Goal: Information Seeking & Learning: Learn about a topic

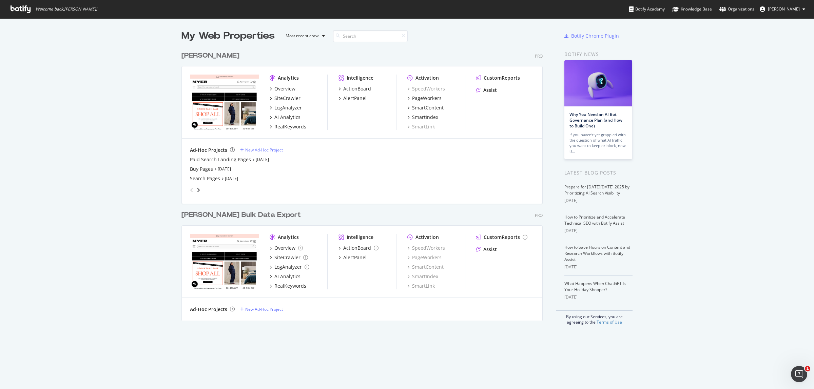
click at [125, 104] on div "My Web Properties Most recent crawl [PERSON_NAME] Pro Analytics Overview SiteCr…" at bounding box center [407, 177] width 814 height 318
drag, startPoint x: 281, startPoint y: 121, endPoint x: 281, endPoint y: 117, distance: 3.7
click at [291, 126] on div "RealKeywords" at bounding box center [290, 126] width 32 height 7
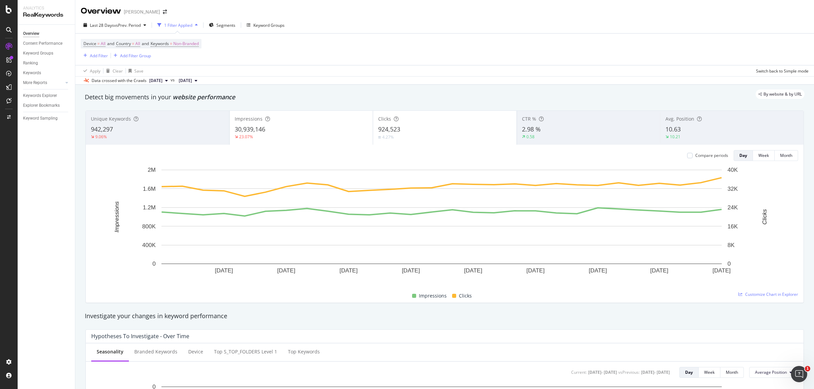
click at [172, 26] on div "1 Filter Applied" at bounding box center [178, 25] width 28 height 6
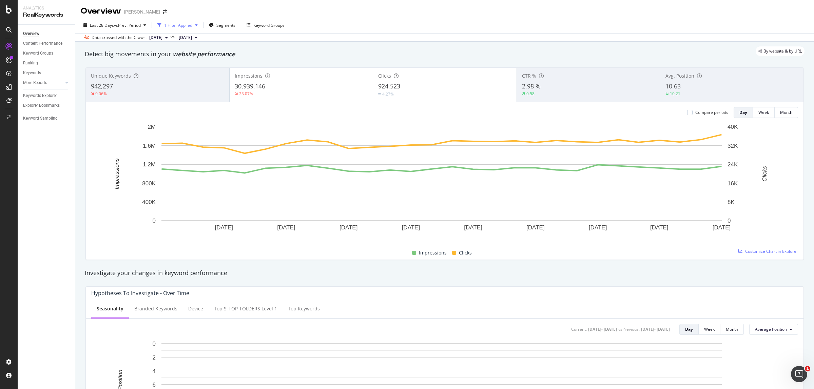
click at [172, 26] on div "1 Filter Applied" at bounding box center [178, 25] width 28 height 6
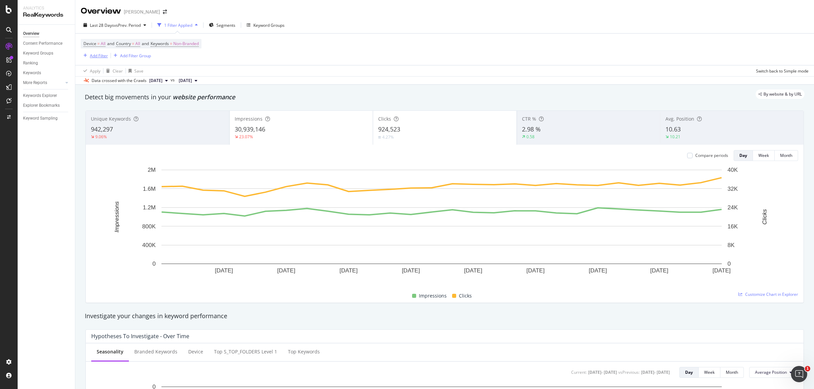
click at [104, 55] on div "Add Filter" at bounding box center [99, 56] width 18 height 6
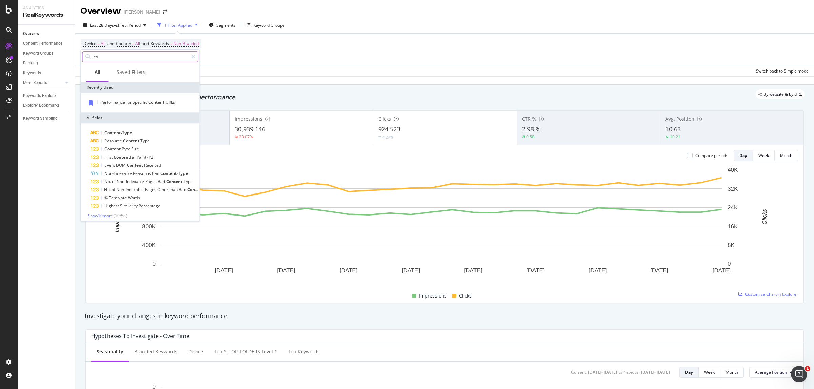
type input "c"
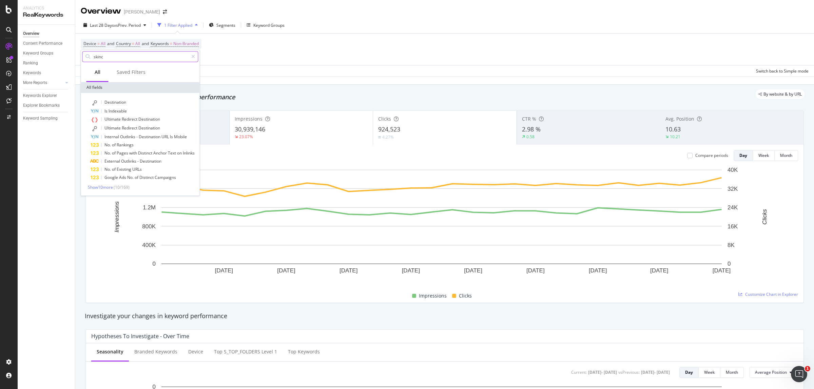
type input "skinca"
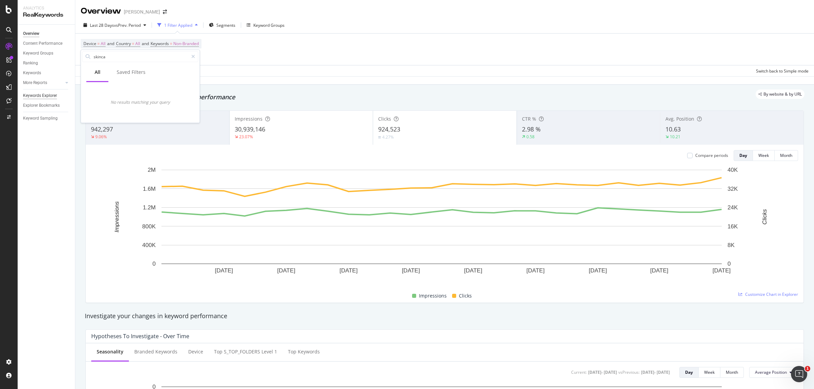
click at [35, 94] on div "Keywords Explorer" at bounding box center [40, 95] width 34 height 7
click at [35, 101] on div "Explorer Bookmarks" at bounding box center [49, 106] width 52 height 10
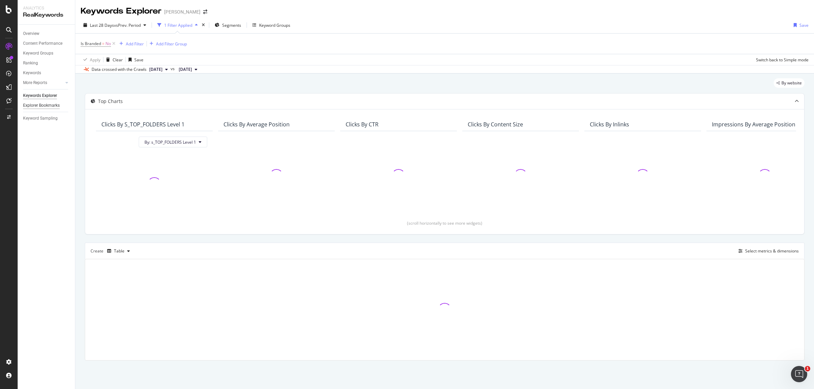
click at [36, 106] on div "Explorer Bookmarks" at bounding box center [41, 105] width 37 height 7
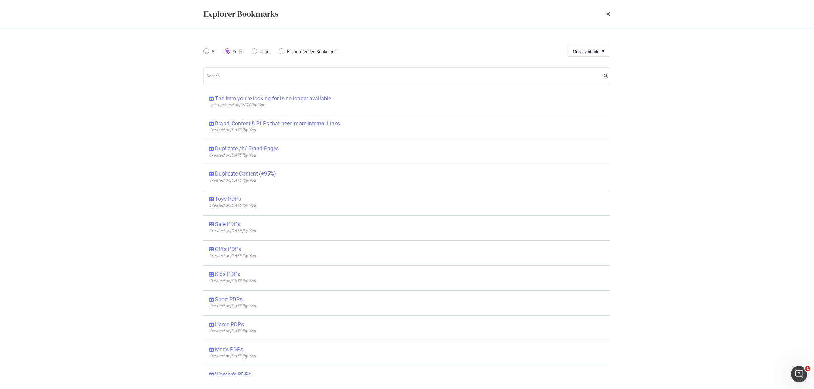
scroll to position [258, 0]
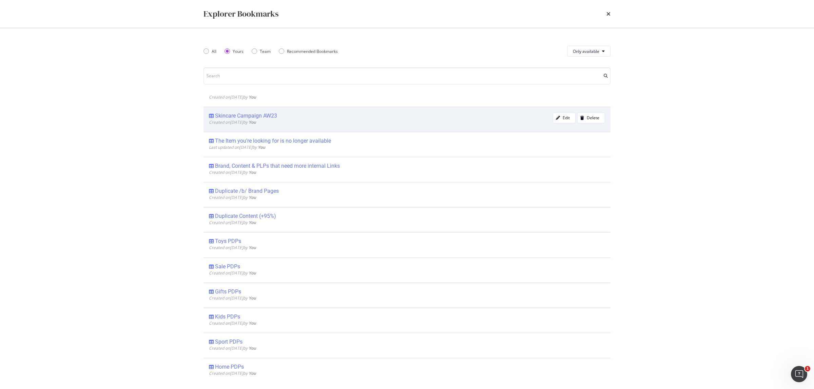
click at [264, 118] on div "Skincare Campaign AW23" at bounding box center [246, 116] width 62 height 7
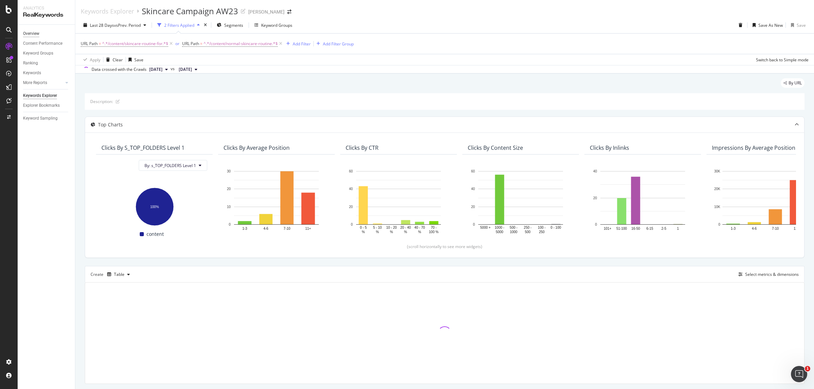
click at [37, 33] on div "Overview" at bounding box center [31, 33] width 16 height 7
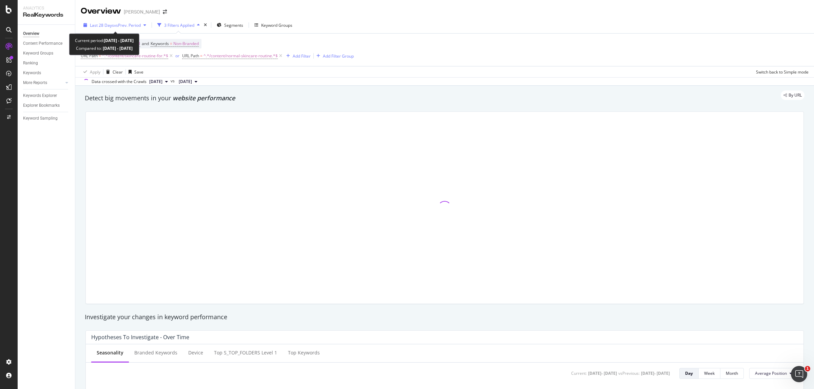
click at [112, 26] on span "Last 28 Days" at bounding box center [102, 25] width 24 height 6
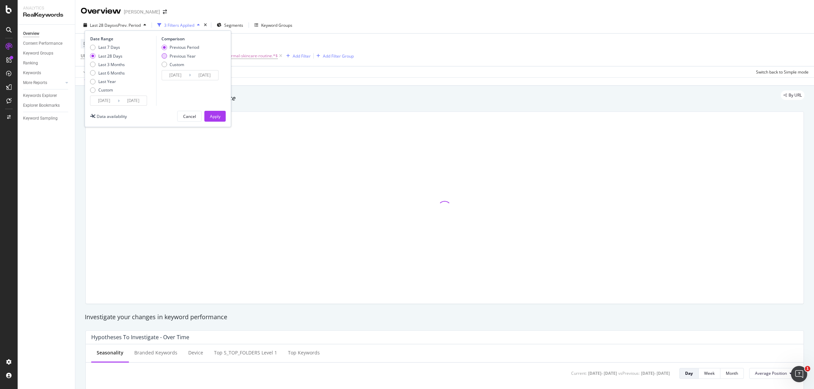
click at [163, 56] on div "Previous Year" at bounding box center [163, 55] width 5 height 5
type input "2024/09/14"
type input "2024/10/11"
click at [218, 117] on div "Apply" at bounding box center [215, 117] width 11 height 6
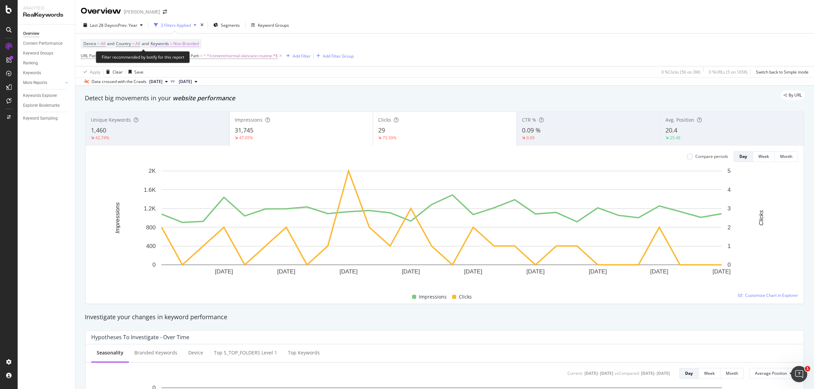
click at [186, 43] on span "Non-Branded" at bounding box center [185, 43] width 25 height 9
click at [184, 60] on span "Non-Branded" at bounding box center [174, 60] width 28 height 6
click at [172, 110] on span "All" at bounding box center [200, 113] width 69 height 6
click at [226, 72] on div "Apply" at bounding box center [229, 74] width 11 height 6
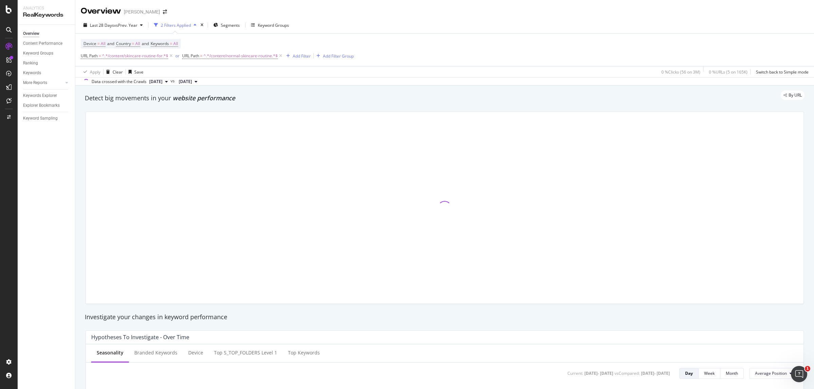
click at [424, 39] on div "Device = All and Country = All and Keywords = All URL Path = ^.*/content/skinca…" at bounding box center [445, 50] width 728 height 33
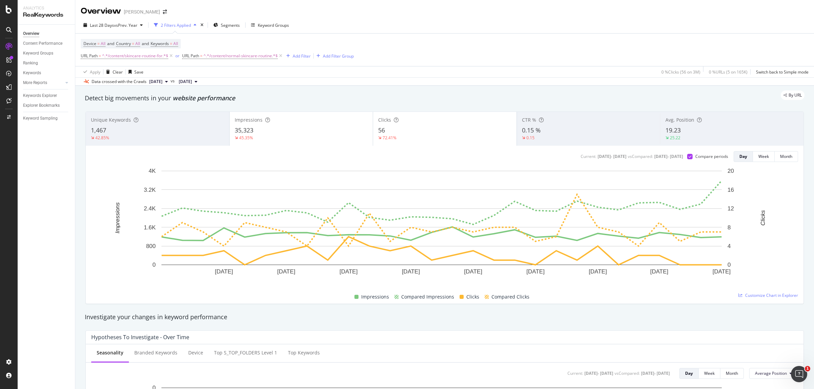
click at [255, 76] on div "Apply Clear Save 0 % Clicks ( 56 on 3M ) 0 % URLs ( 5 on 165K ) Switch back to …" at bounding box center [444, 71] width 738 height 11
click at [254, 132] on div "35,323" at bounding box center [301, 130] width 133 height 9
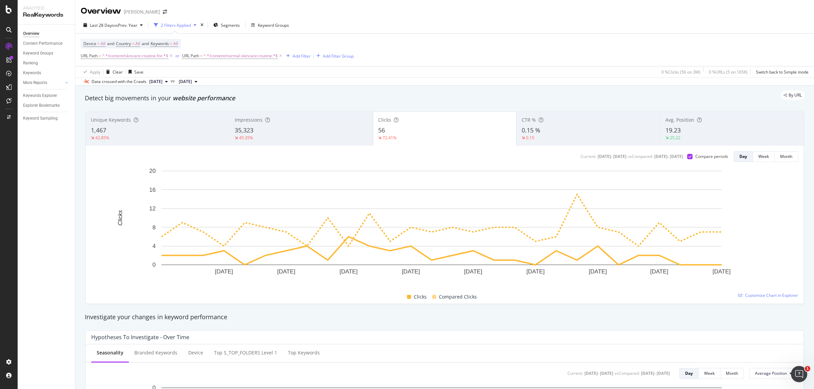
click at [393, 131] on div "56" at bounding box center [444, 130] width 133 height 9
click at [383, 127] on div "56" at bounding box center [444, 130] width 133 height 9
click at [303, 130] on div "35,323" at bounding box center [301, 130] width 133 height 9
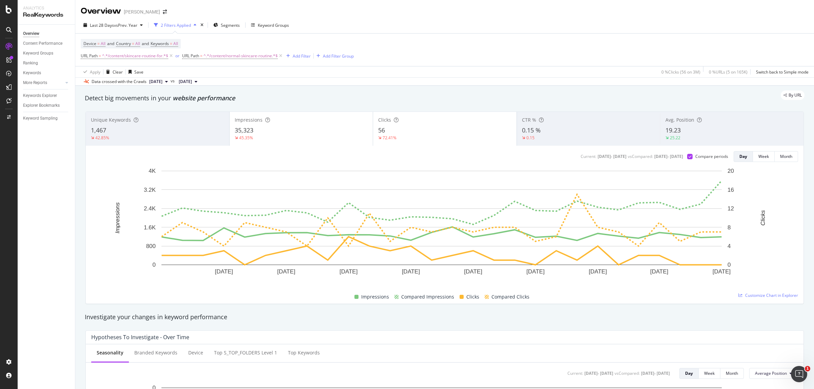
click at [399, 131] on div "56" at bounding box center [444, 130] width 133 height 9
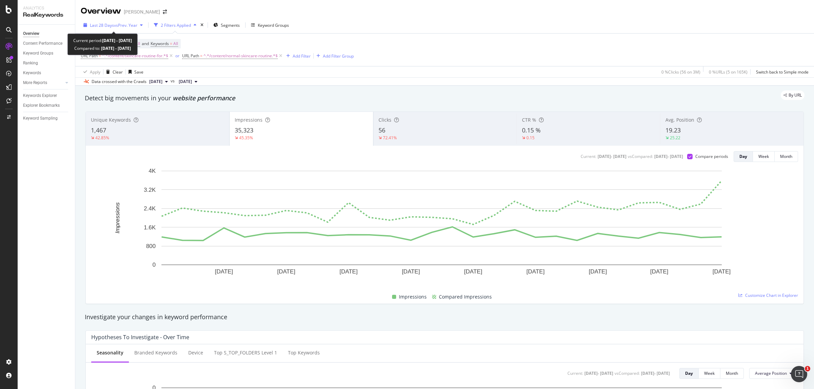
click at [126, 25] on span "vs Prev. Year" at bounding box center [125, 25] width 23 height 6
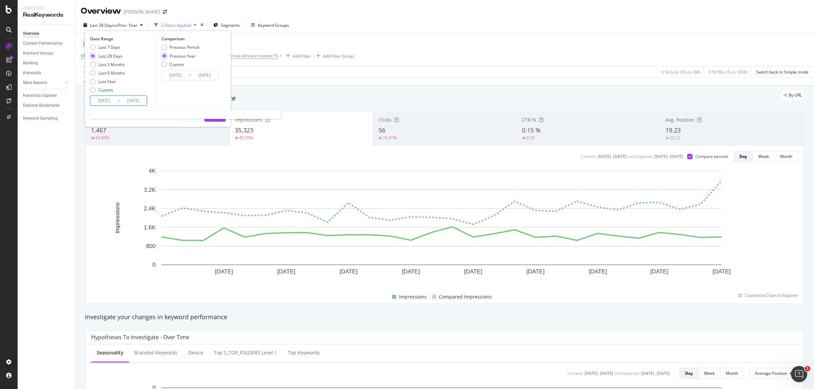
click at [104, 99] on input "2025/09/13" at bounding box center [104, 100] width 27 height 9
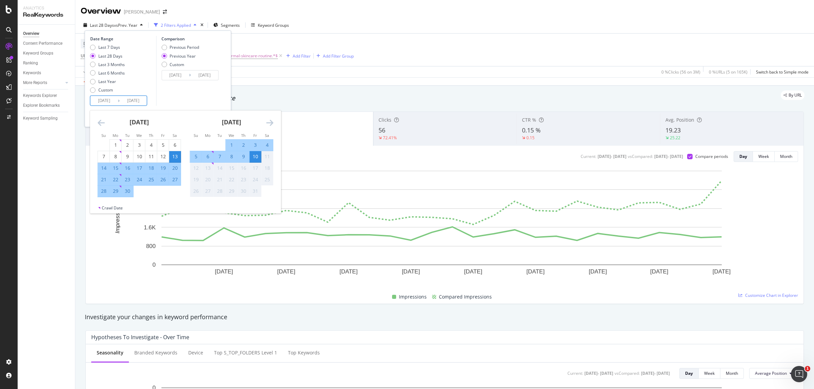
click at [104, 120] on icon "Move backward to switch to the previous month." at bounding box center [101, 123] width 7 height 8
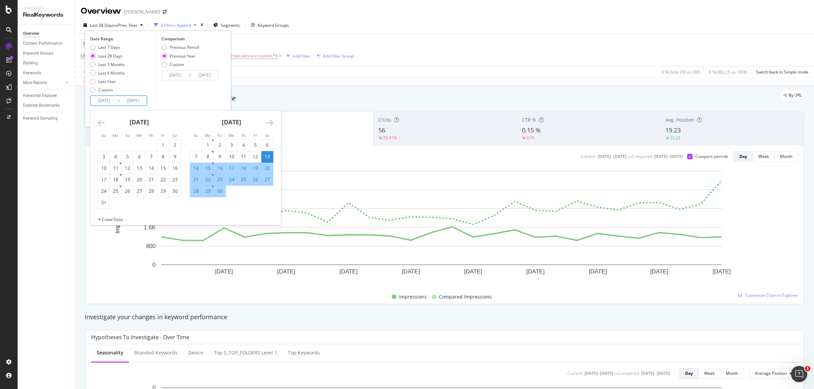
click at [104, 120] on icon "Move backward to switch to the previous month." at bounding box center [101, 123] width 7 height 8
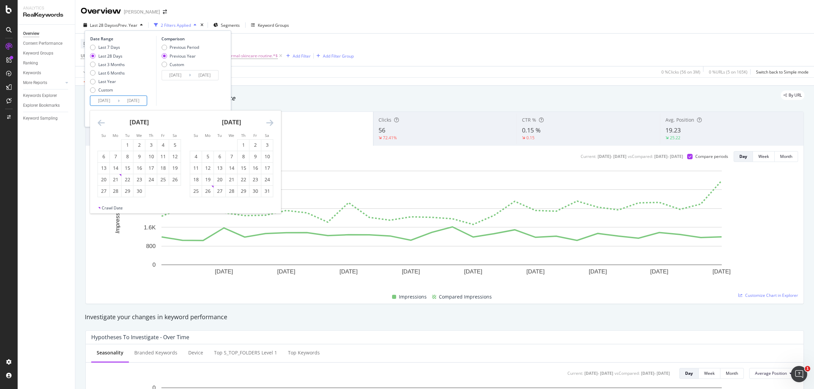
click at [104, 120] on icon "Move backward to switch to the previous month." at bounding box center [101, 123] width 7 height 8
click at [103, 120] on icon "Move backward to switch to the previous month." at bounding box center [101, 123] width 7 height 8
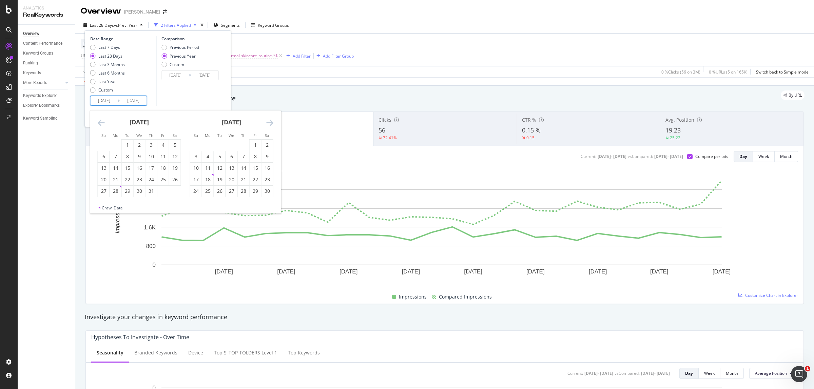
click at [103, 120] on icon "Move backward to switch to the previous month." at bounding box center [101, 123] width 7 height 8
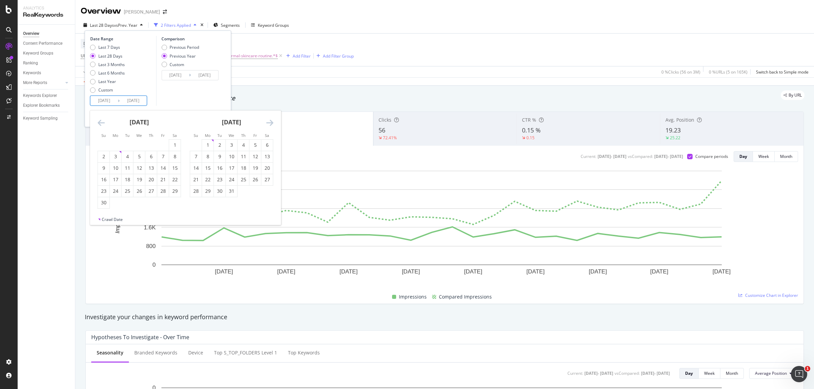
click at [103, 120] on icon "Move backward to switch to the previous month." at bounding box center [101, 123] width 7 height 8
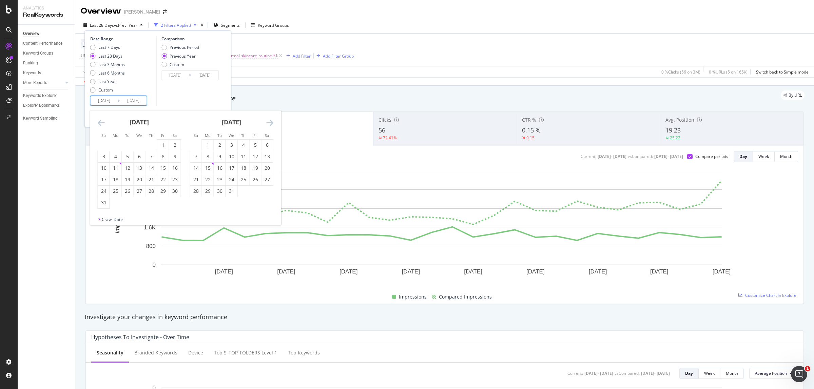
click at [103, 120] on icon "Move backward to switch to the previous month." at bounding box center [101, 123] width 7 height 8
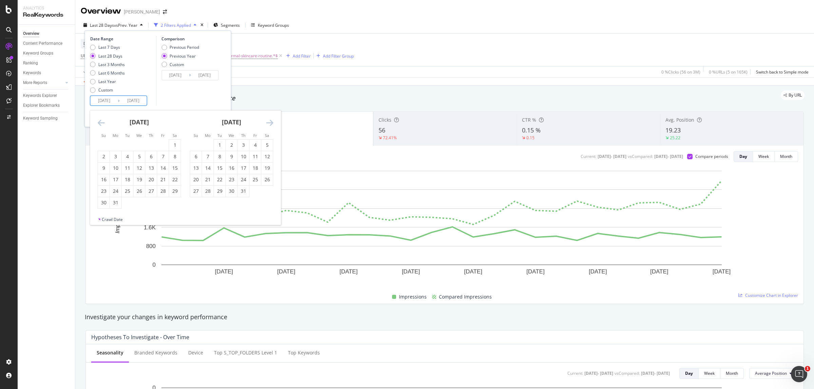
click at [103, 120] on icon "Move backward to switch to the previous month." at bounding box center [101, 123] width 7 height 8
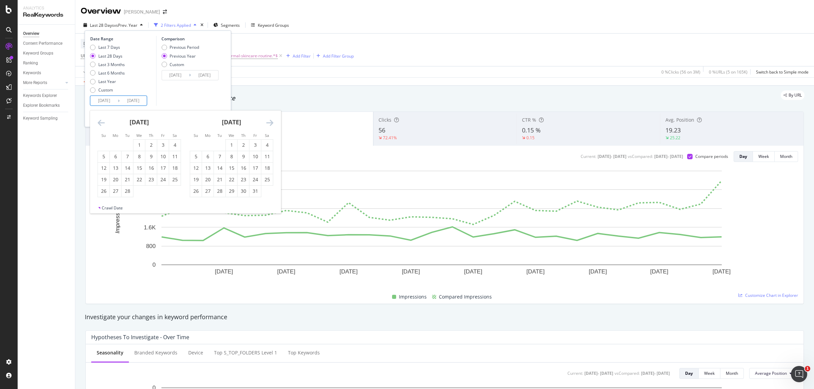
click at [103, 120] on icon "Move backward to switch to the previous month." at bounding box center [101, 123] width 7 height 8
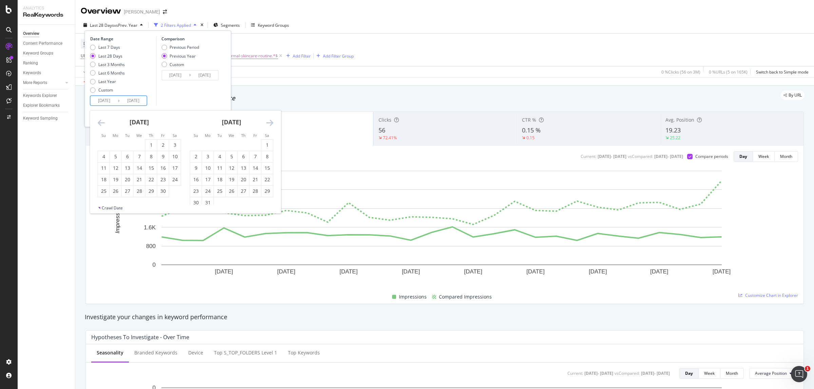
click at [103, 120] on icon "Move backward to switch to the previous month." at bounding box center [101, 123] width 7 height 8
click at [113, 146] on div "1" at bounding box center [116, 145] width 12 height 7
type input "2022/08/01"
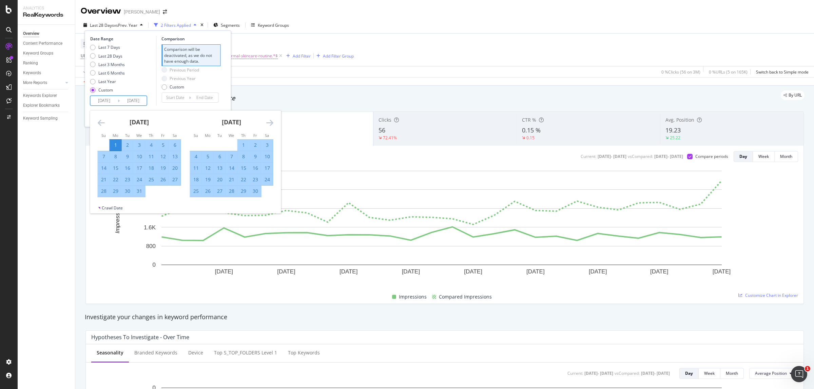
click at [139, 73] on div "Last 7 Days Last 28 Days Last 3 Months Last 6 Months Last Year Custom" at bounding box center [122, 69] width 64 height 51
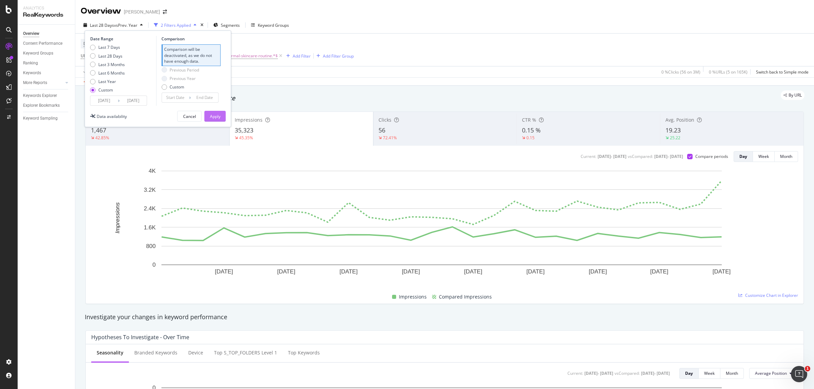
click at [211, 119] on div "Apply" at bounding box center [215, 116] width 11 height 10
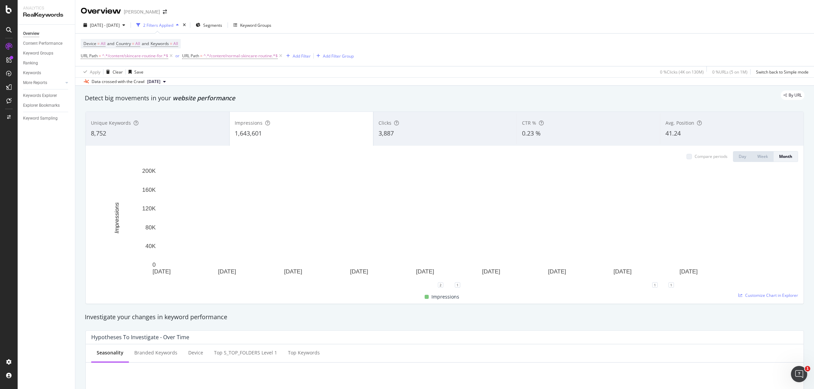
click at [398, 138] on div "3,887" at bounding box center [444, 133] width 133 height 9
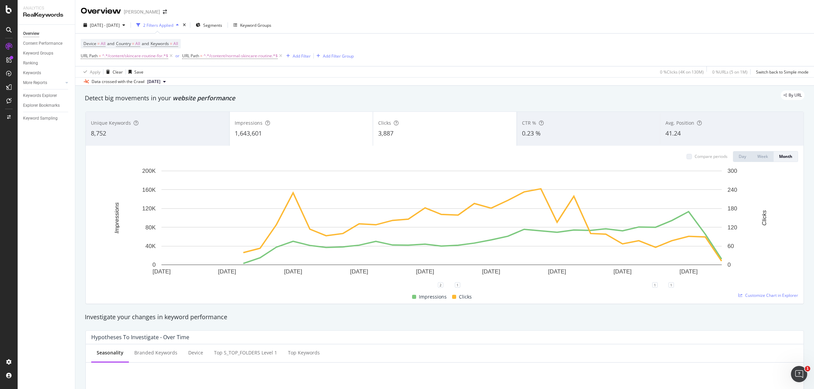
click at [542, 130] on div "0.23 %" at bounding box center [588, 133] width 133 height 9
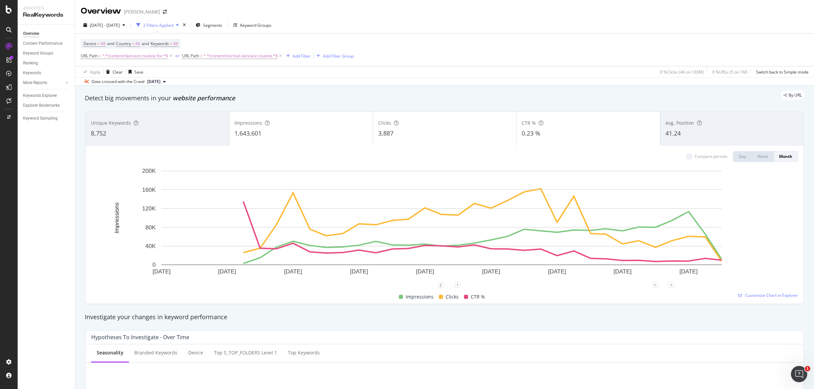
click at [533, 133] on span "0.23 %" at bounding box center [530, 133] width 19 height 8
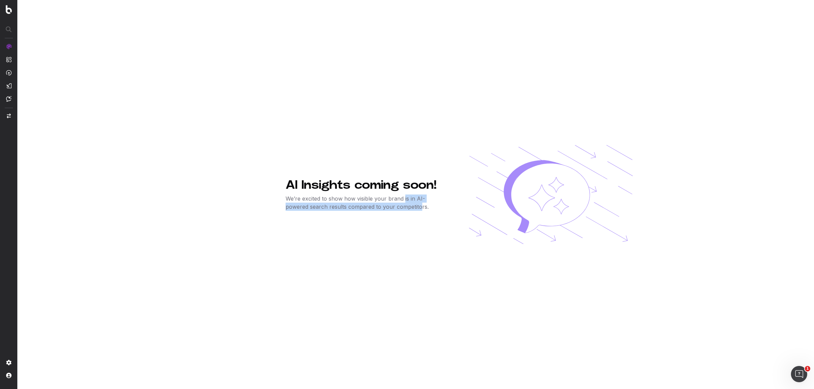
drag, startPoint x: 402, startPoint y: 199, endPoint x: 396, endPoint y: 214, distance: 16.6
click at [396, 214] on div "AI Insights coming soon! We’re excited to show how visible your brand is in AI-…" at bounding box center [458, 194] width 347 height 389
click at [403, 205] on p "We’re excited to show how visible your brand is in AI-powered search results co…" at bounding box center [365, 203] width 161 height 16
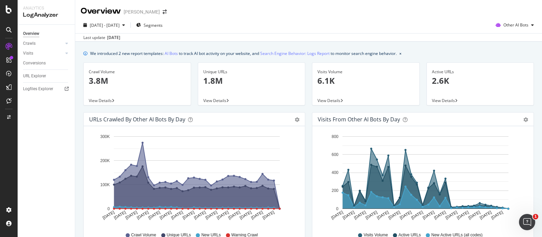
scroll to position [328, 0]
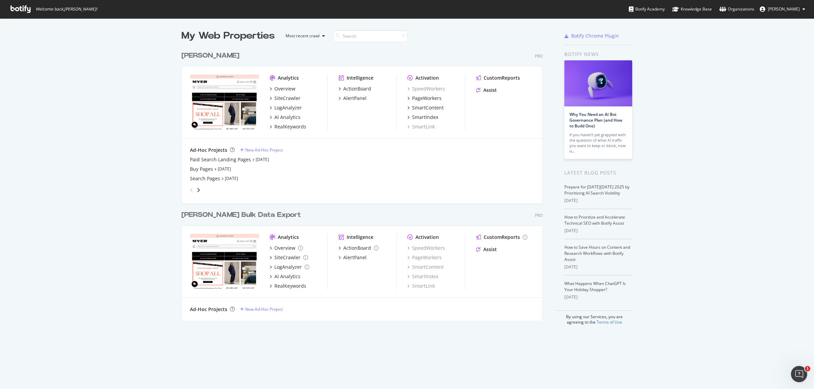
click at [722, 104] on div "My Web Properties Most recent crawl [PERSON_NAME] Pro Analytics Overview SiteCr…" at bounding box center [407, 177] width 814 height 318
